Goal: Task Accomplishment & Management: Manage account settings

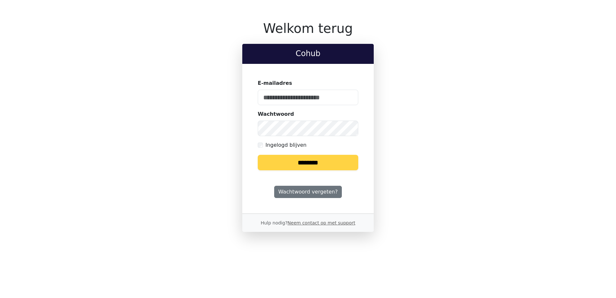
type input "**********"
click at [306, 164] on input "********" at bounding box center [308, 162] width 101 height 15
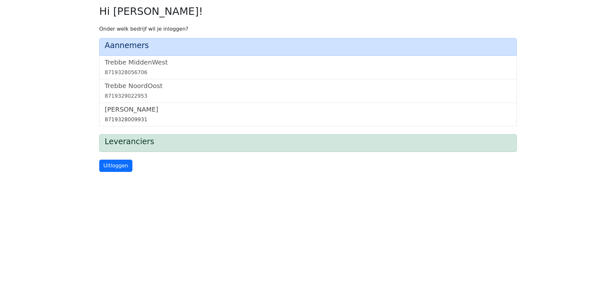
click at [139, 117] on div "8719328009931" at bounding box center [308, 120] width 407 height 8
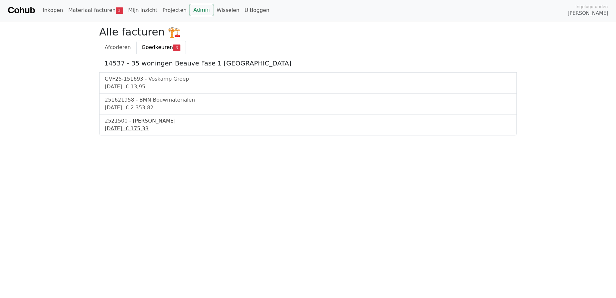
click at [149, 126] on span "€ 175,33" at bounding box center [137, 128] width 23 height 6
click at [154, 106] on span "€ 2.353,82" at bounding box center [140, 107] width 28 height 6
click at [117, 53] on link "Afcoderen" at bounding box center [117, 48] width 37 height 14
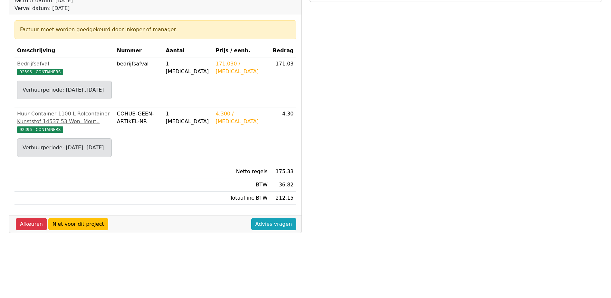
scroll to position [97, 0]
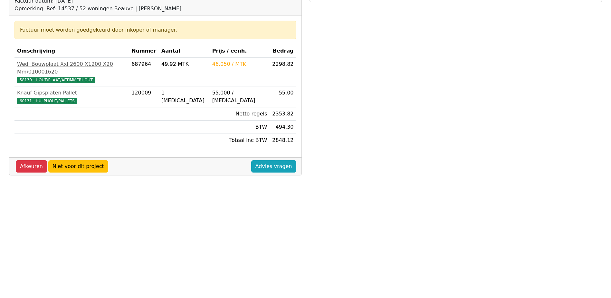
scroll to position [97, 0]
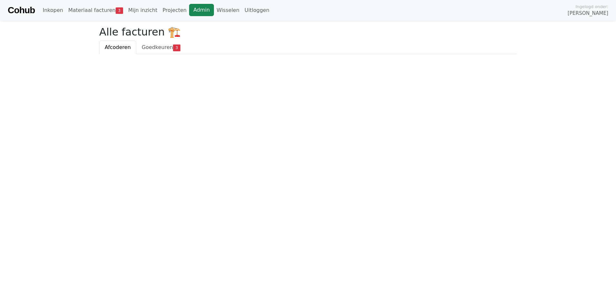
click at [196, 11] on link "Admin" at bounding box center [201, 10] width 25 height 12
click at [214, 8] on link "Wisselen" at bounding box center [228, 10] width 28 height 13
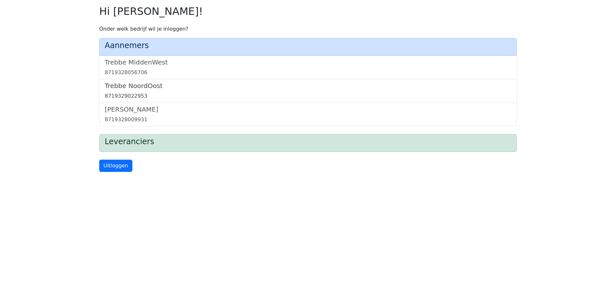
click at [143, 88] on h5 "Trebbe NoordOost" at bounding box center [308, 86] width 407 height 8
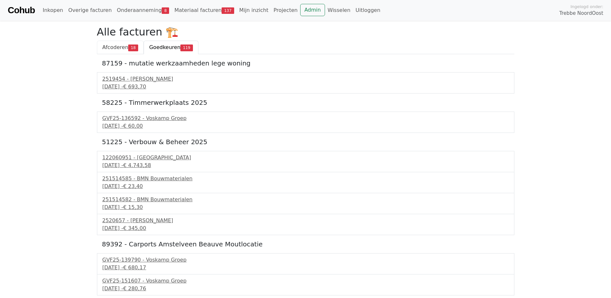
click at [128, 50] on span "18" at bounding box center [133, 47] width 10 height 6
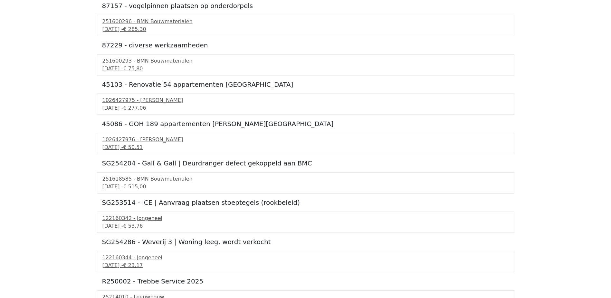
scroll to position [129, 0]
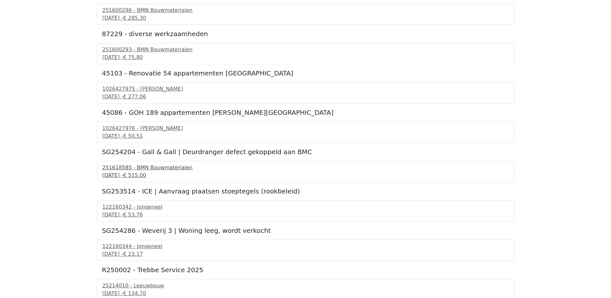
click at [165, 170] on div "251618585 - BMN Bouwmaterialen" at bounding box center [305, 168] width 407 height 8
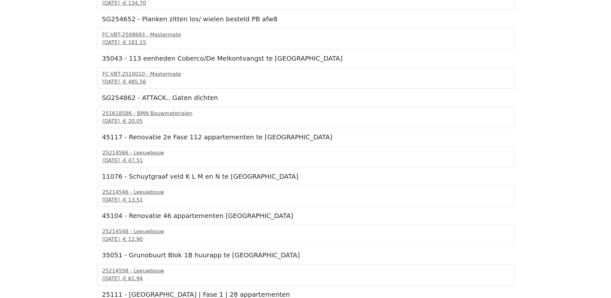
scroll to position [446, 0]
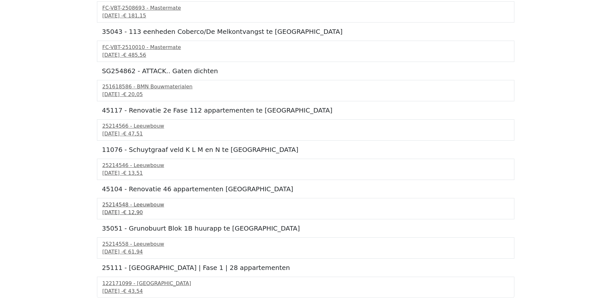
click at [147, 208] on div "25214548 - Leeuwbouw" at bounding box center [305, 205] width 407 height 8
click at [143, 288] on span "€ 43,54" at bounding box center [133, 291] width 20 height 6
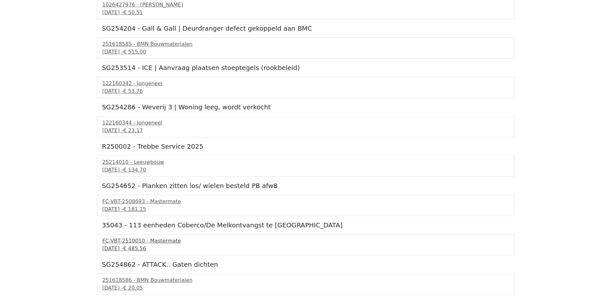
scroll to position [0, 0]
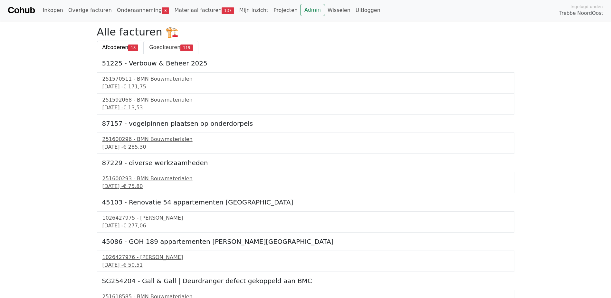
click at [174, 46] on span "Goedkeuren" at bounding box center [164, 47] width 31 height 6
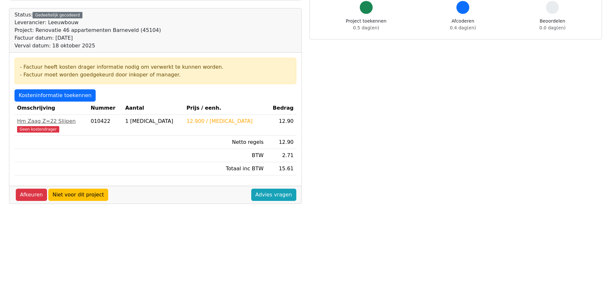
scroll to position [64, 0]
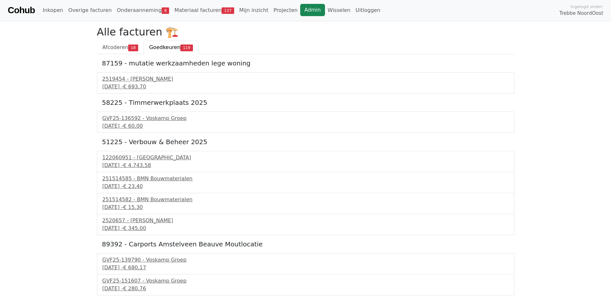
click at [300, 12] on link "Admin" at bounding box center [312, 10] width 25 height 12
